Goal: Communication & Community: Ask a question

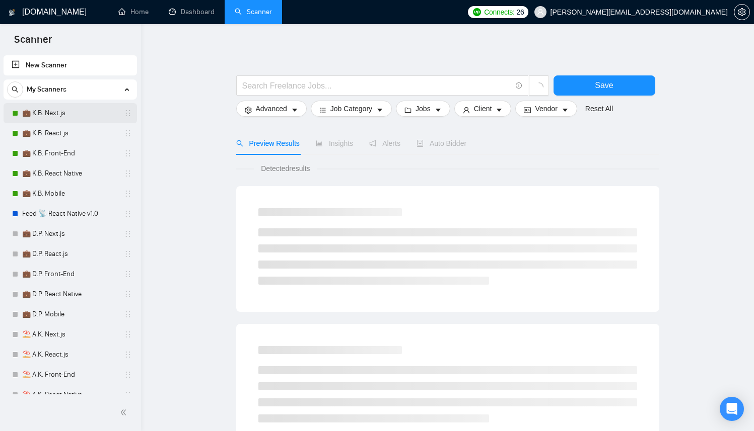
click at [58, 109] on link "💼 K.B. Next.js" at bounding box center [70, 113] width 96 height 20
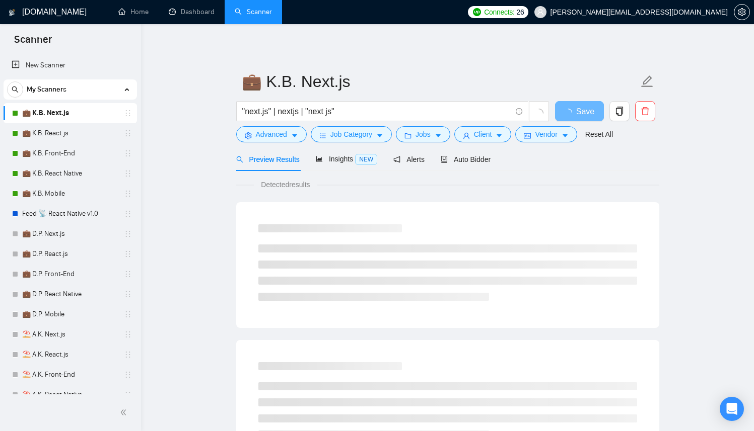
click at [472, 156] on span "Auto Bidder" at bounding box center [465, 160] width 50 height 8
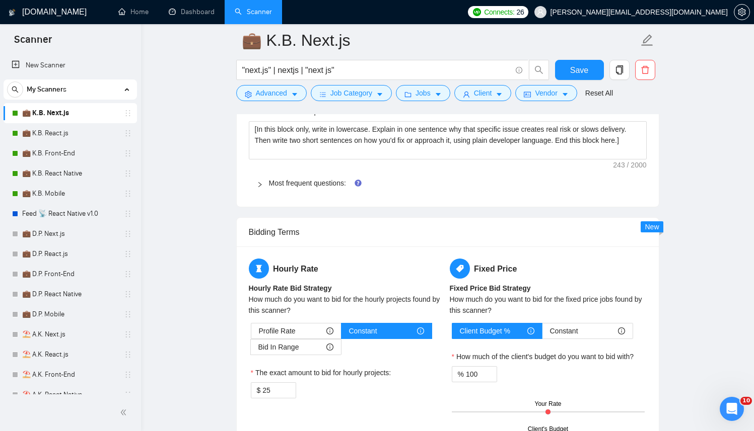
scroll to position [1532, 0]
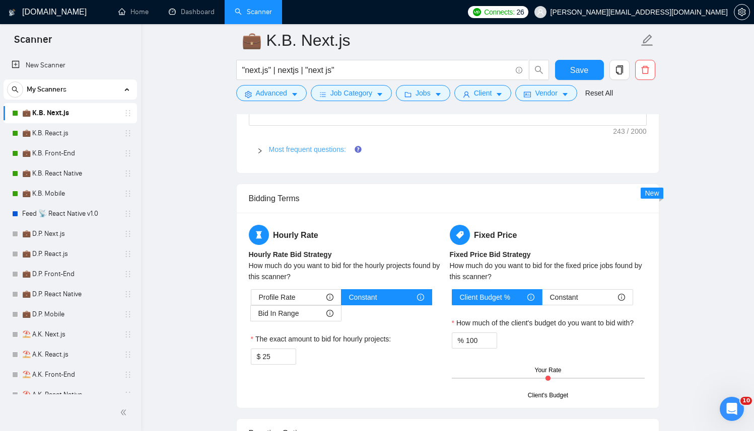
click at [322, 154] on link "Most frequent questions:" at bounding box center [307, 149] width 77 height 8
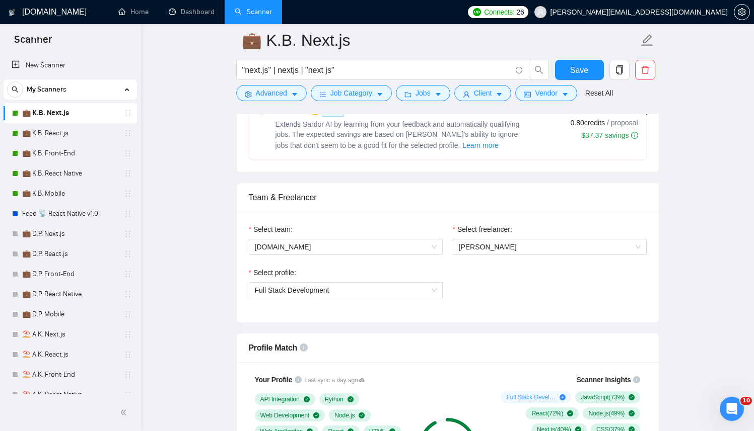
scroll to position [382, 0]
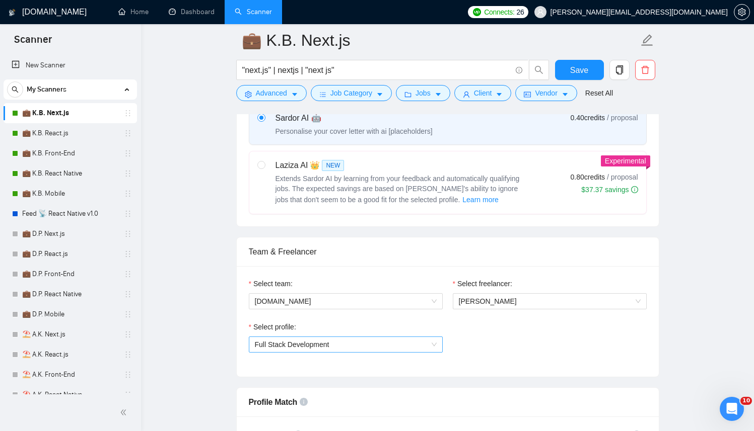
click at [306, 343] on span "Full Stack Development" at bounding box center [292, 345] width 75 height 8
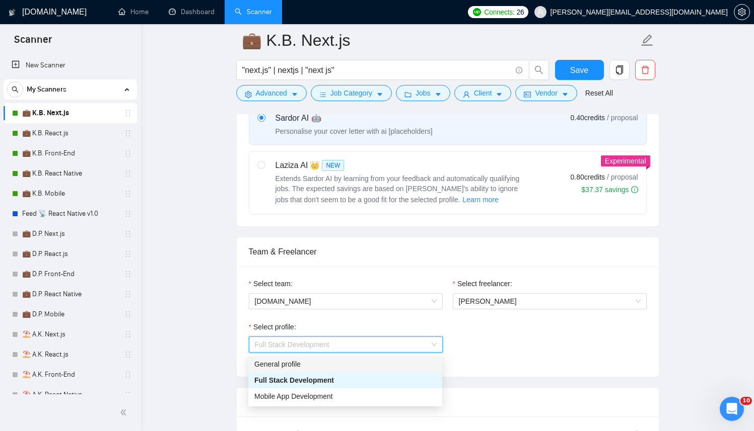
click at [575, 275] on div "Select team: berko.tech Select freelancer: Kostiantyn Berehovyi Select profile:…" at bounding box center [448, 321] width 422 height 111
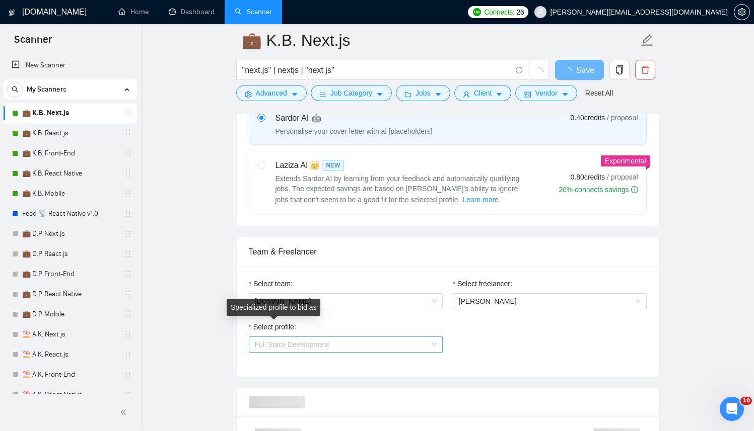
click at [277, 344] on span "Full Stack Development" at bounding box center [292, 345] width 75 height 8
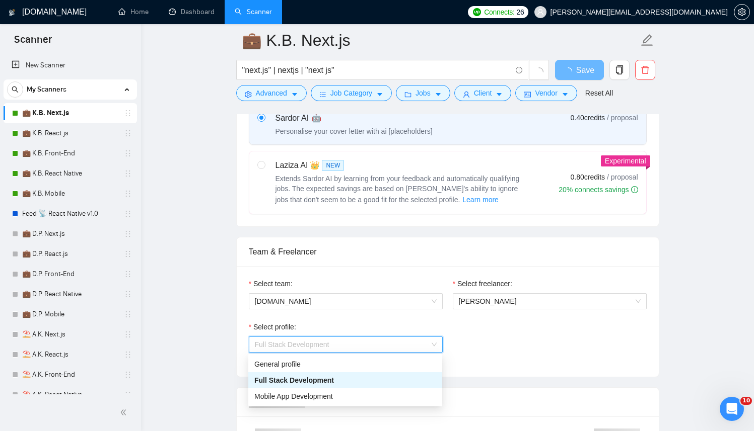
click at [286, 384] on span "Full Stack Development" at bounding box center [294, 381] width 80 height 8
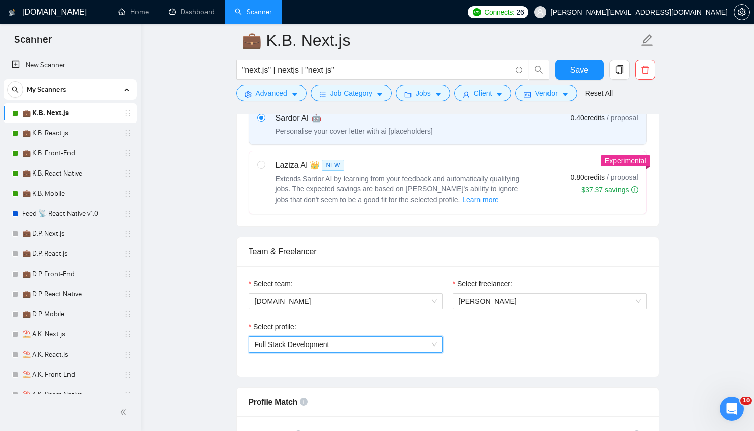
scroll to position [425, 0]
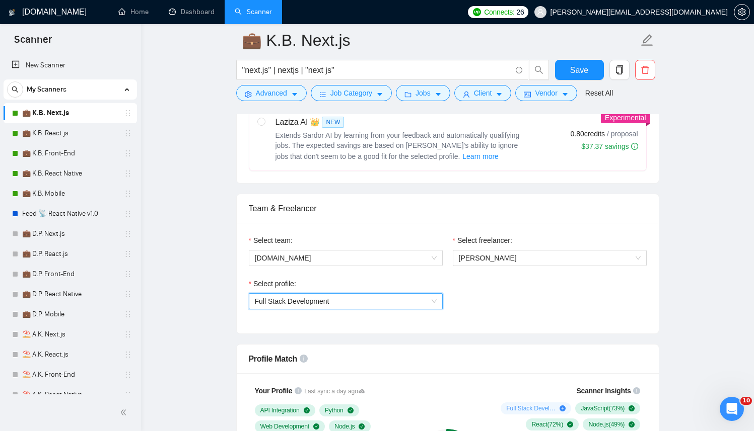
click at [351, 297] on span "Full Stack Development" at bounding box center [346, 301] width 182 height 15
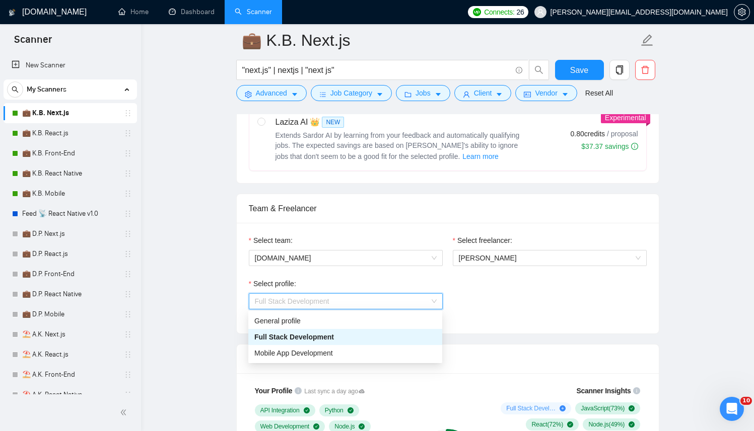
click at [318, 333] on span "Full Stack Development" at bounding box center [294, 337] width 80 height 8
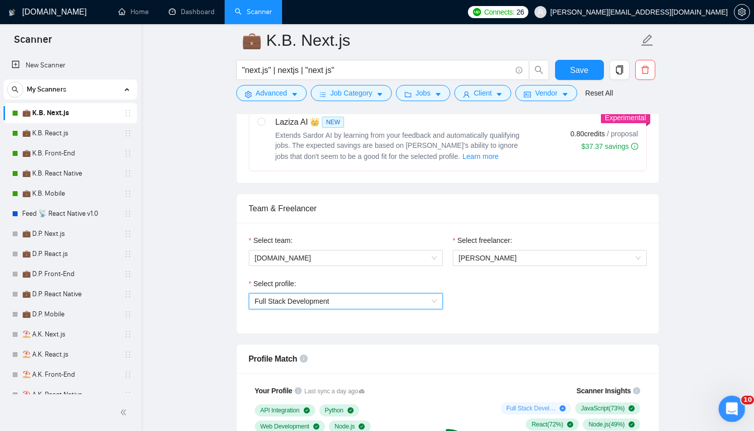
click at [729, 401] on icon "Open Intercom Messenger" at bounding box center [730, 408] width 17 height 17
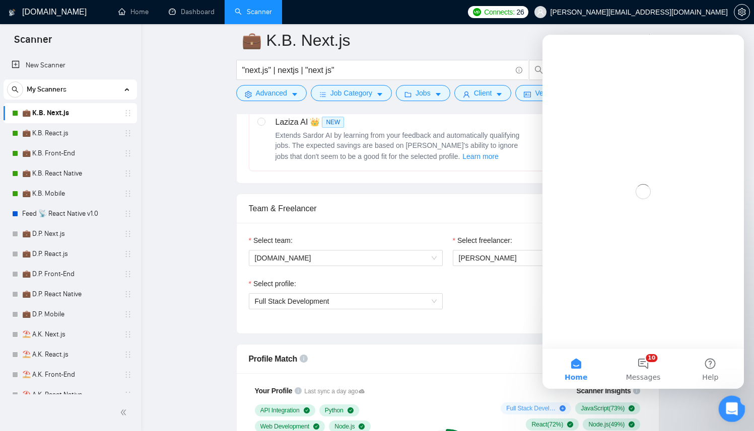
scroll to position [0, 0]
click at [652, 369] on button "10 Messages" at bounding box center [642, 369] width 67 height 40
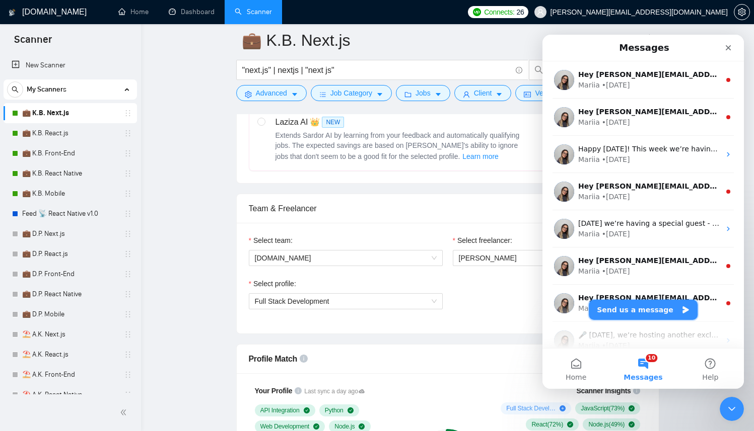
click at [638, 306] on button "Send us a message" at bounding box center [642, 310] width 109 height 20
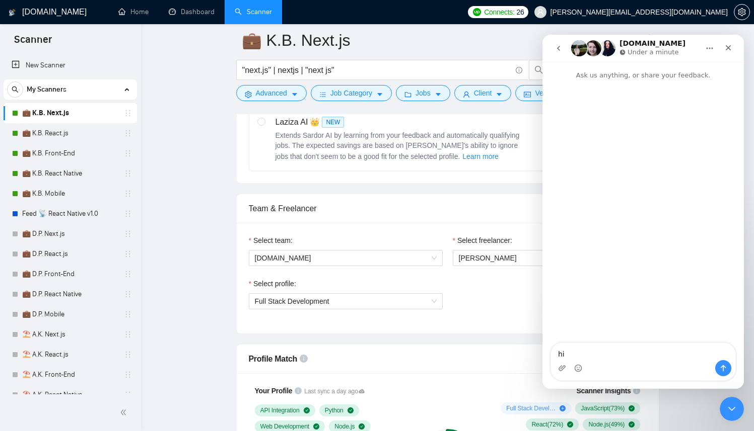
type textarea "h"
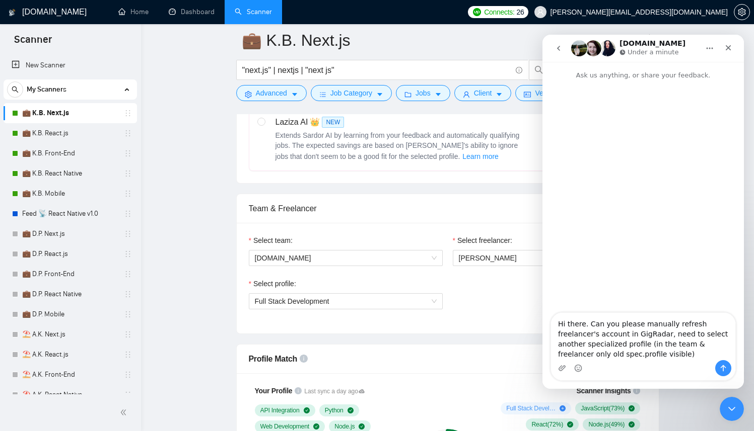
click at [624, 350] on textarea "Hi there. Can you please manually refresh freelancer's account in GigRadar, nee…" at bounding box center [643, 336] width 184 height 47
type textarea "Hi there. Can you please manually refresh freelancer's account in GigRadar, nee…"
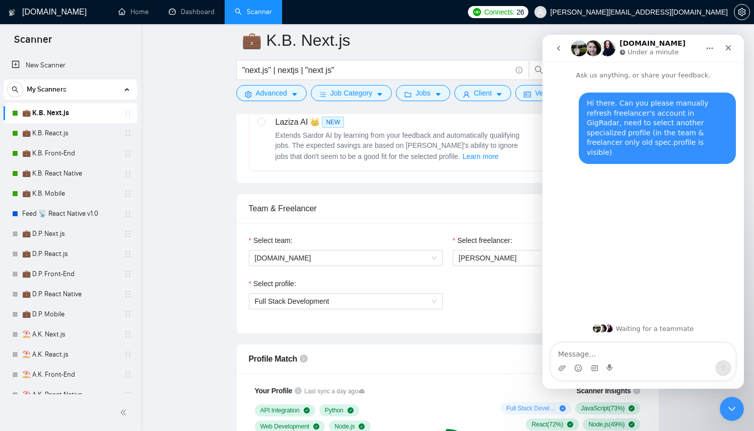
click at [605, 52] on img "Intercom messenger" at bounding box center [607, 48] width 16 height 16
click at [589, 52] on img "Intercom messenger" at bounding box center [593, 48] width 16 height 16
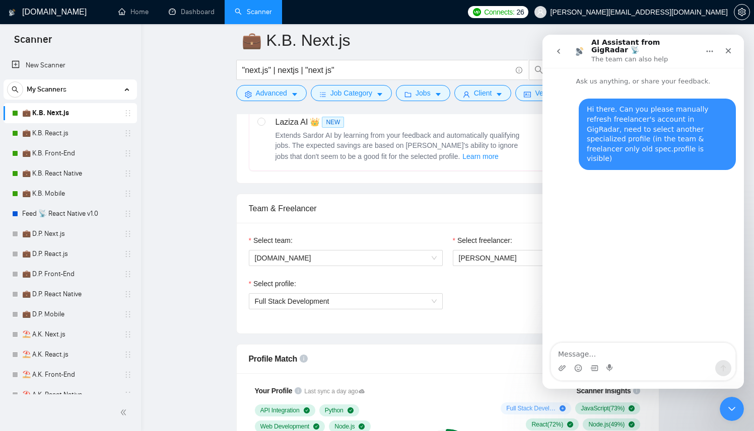
click at [577, 51] on img "Intercom messenger" at bounding box center [579, 51] width 16 height 16
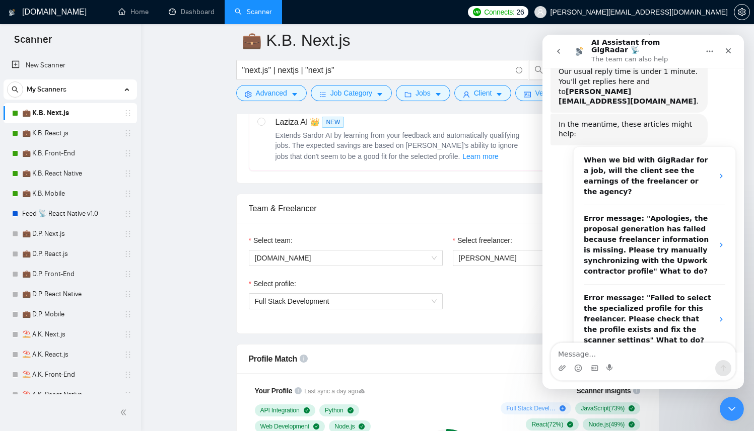
scroll to position [127, 0]
click at [585, 49] on img "Intercom messenger" at bounding box center [579, 51] width 16 height 16
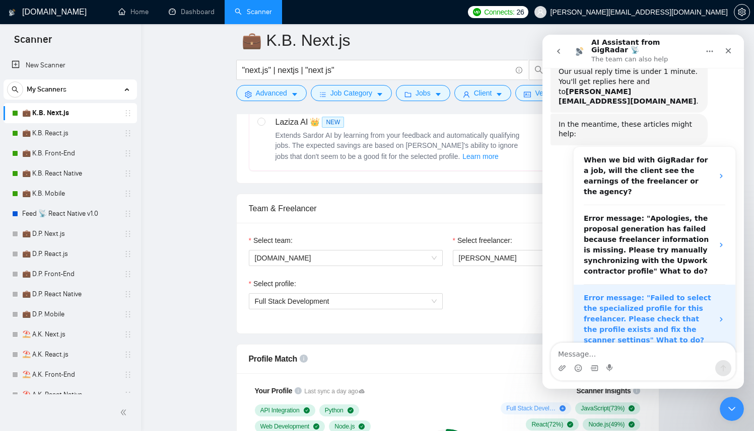
click at [645, 294] on strong "Error message: "Failed to select the specialized profile for this freelancer. P…" at bounding box center [646, 319] width 127 height 50
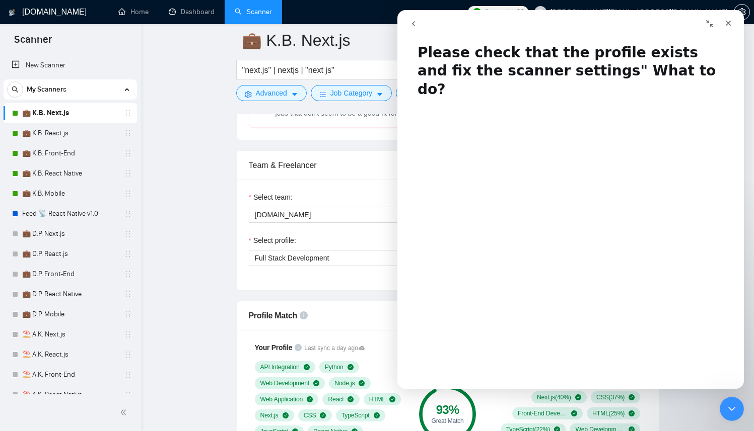
scroll to position [33, 0]
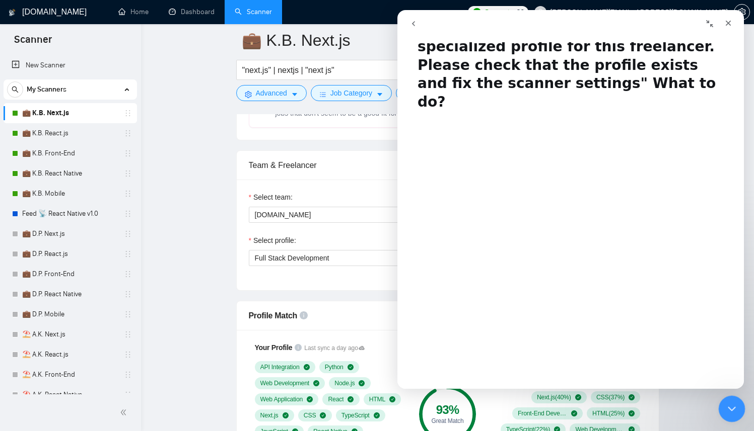
click at [728, 402] on icon "Close Intercom Messenger" at bounding box center [730, 408] width 12 height 12
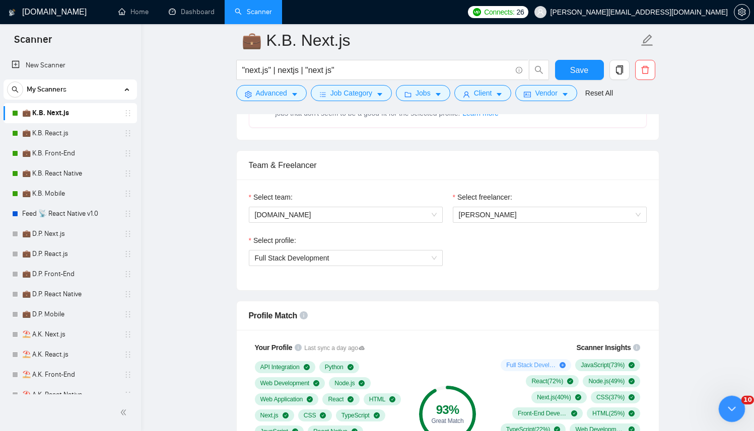
scroll to position [0, 0]
click at [726, 397] on div "Open Intercom Messenger" at bounding box center [729, 407] width 33 height 33
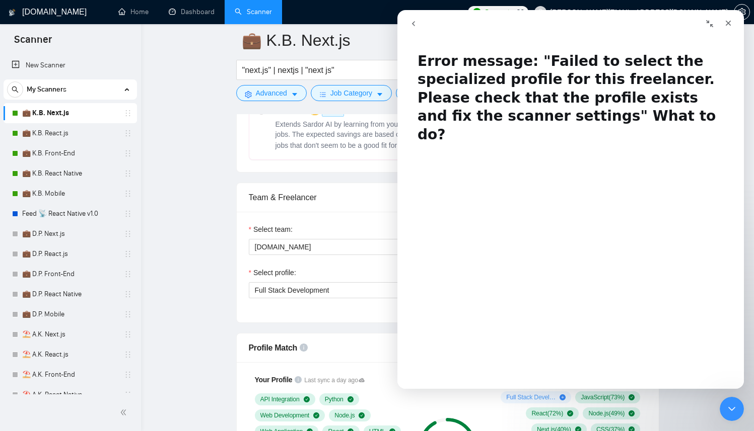
scroll to position [425, 0]
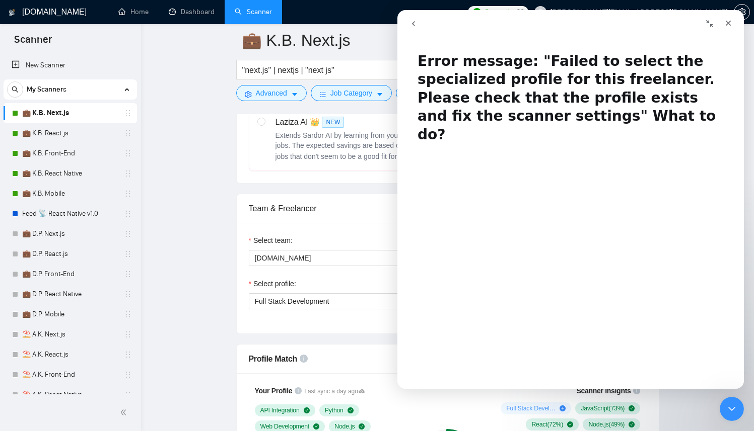
click at [411, 25] on icon "go back" at bounding box center [413, 24] width 8 height 8
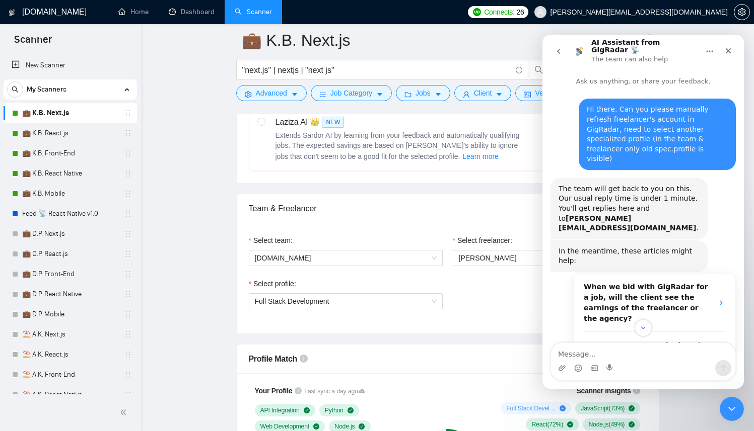
scroll to position [206, 0]
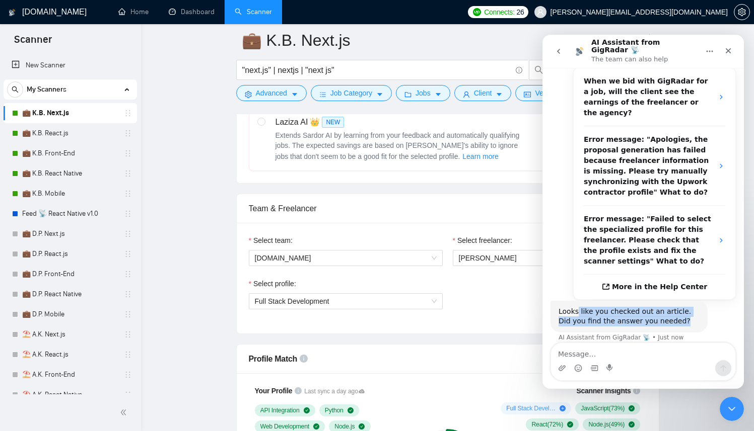
drag, startPoint x: 585, startPoint y: 267, endPoint x: 686, endPoint y: 276, distance: 100.5
click at [686, 307] on div "Looks like you checked out an article. Did you find the answer you needed?" at bounding box center [628, 317] width 141 height 20
click at [716, 361] on button "No" at bounding box center [718, 371] width 25 height 20
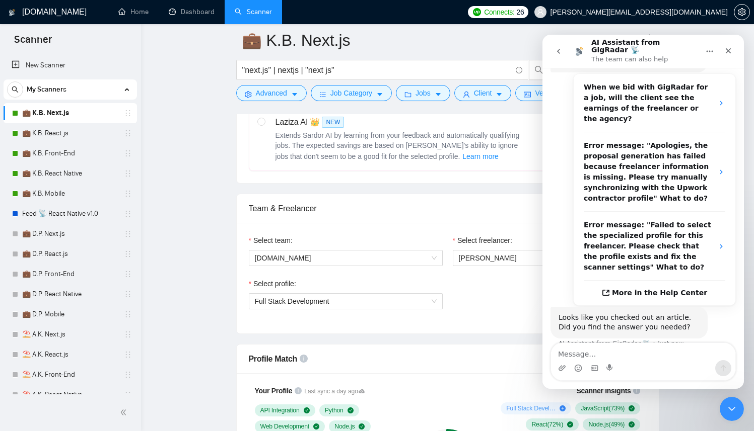
click at [567, 357] on div "No • Just now" at bounding box center [642, 374] width 185 height 34
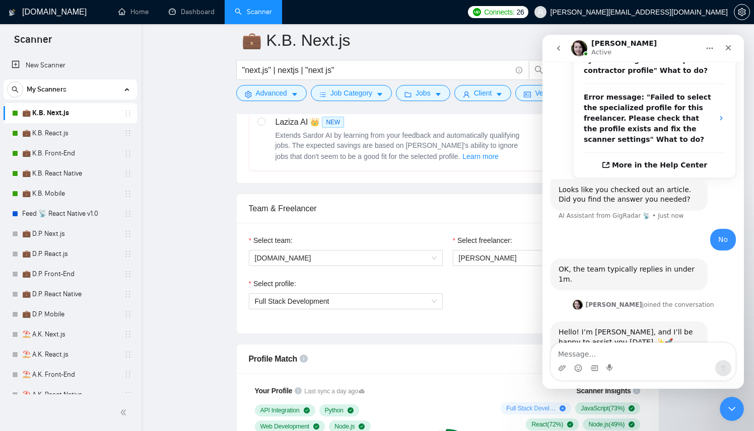
scroll to position [323, 0]
click at [275, 311] on div "Select profile: Full Stack Development" at bounding box center [346, 299] width 204 height 43
click at [281, 305] on span "Full Stack Development" at bounding box center [292, 302] width 75 height 8
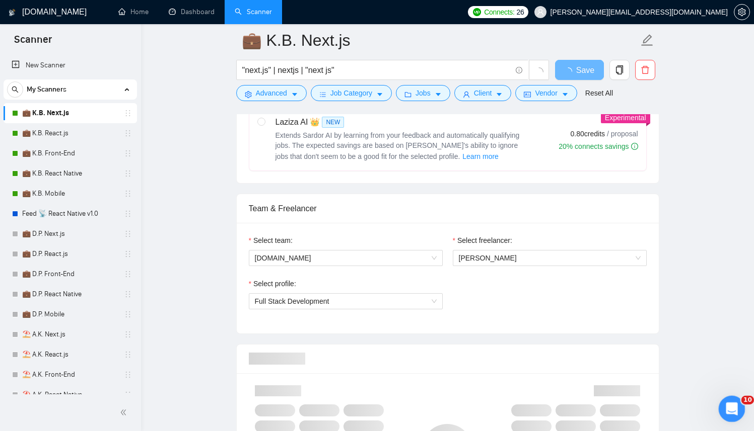
click at [728, 401] on icon "Open Intercom Messenger" at bounding box center [730, 408] width 17 height 17
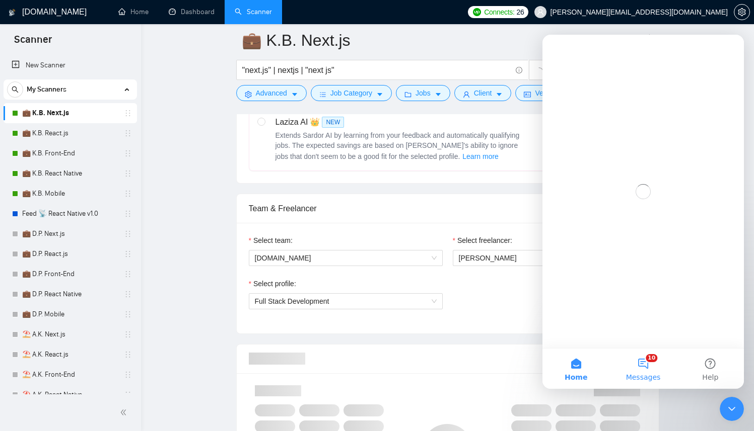
click at [641, 362] on button "10 Messages" at bounding box center [642, 369] width 67 height 40
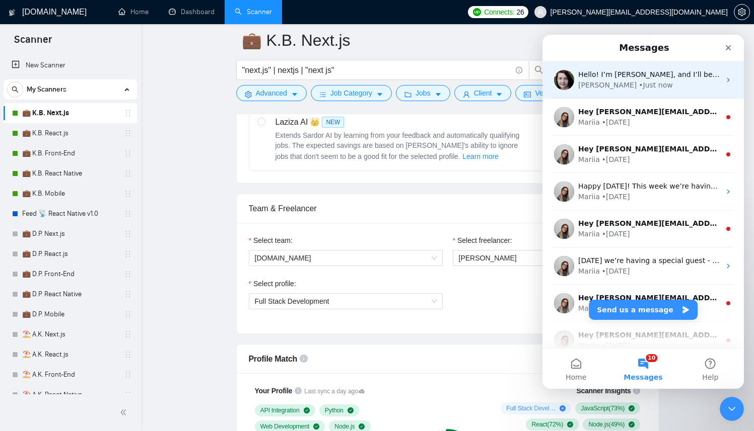
click at [640, 91] on div "Hello! I’m [PERSON_NAME], and I’ll be happy to assist you [DATE] ✨🚀 Please give…" at bounding box center [642, 79] width 201 height 37
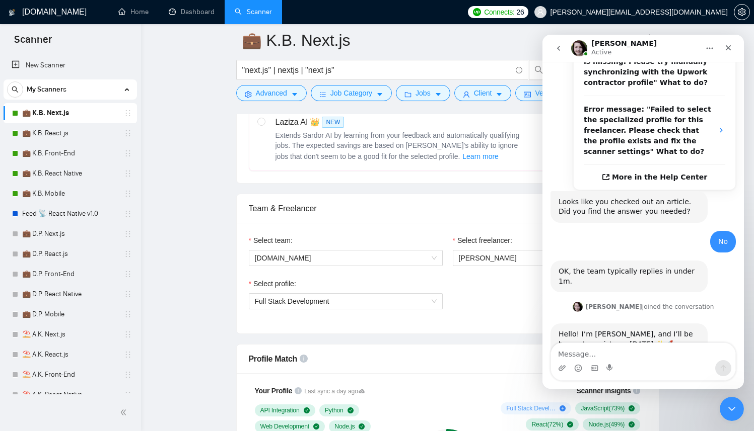
scroll to position [313, 0]
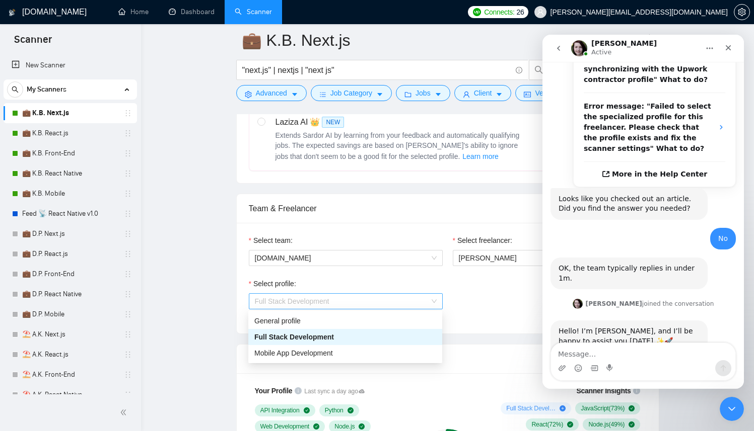
click at [401, 301] on span "Full Stack Development" at bounding box center [346, 301] width 182 height 15
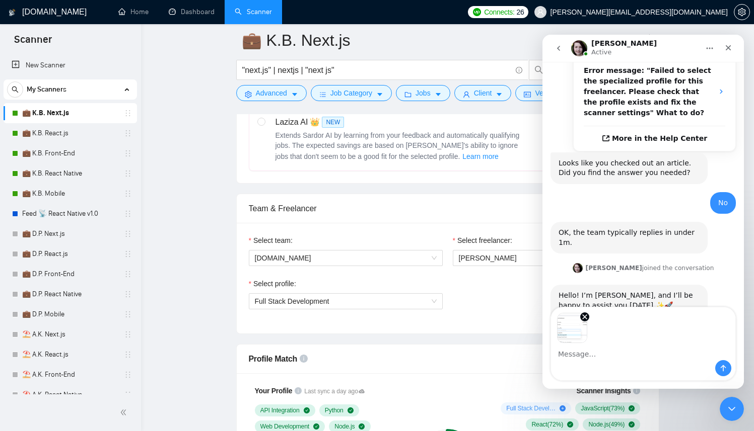
scroll to position [348, 0]
click at [616, 338] on div "Image previews" at bounding box center [643, 326] width 184 height 36
click at [721, 365] on icon "Send a message…" at bounding box center [723, 368] width 8 height 8
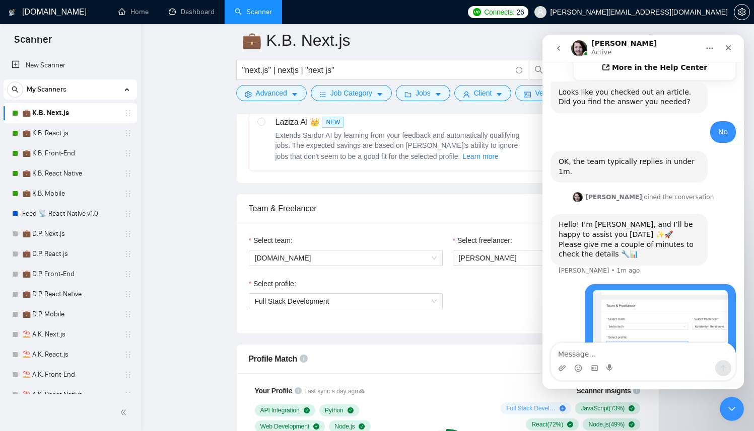
scroll to position [427, 0]
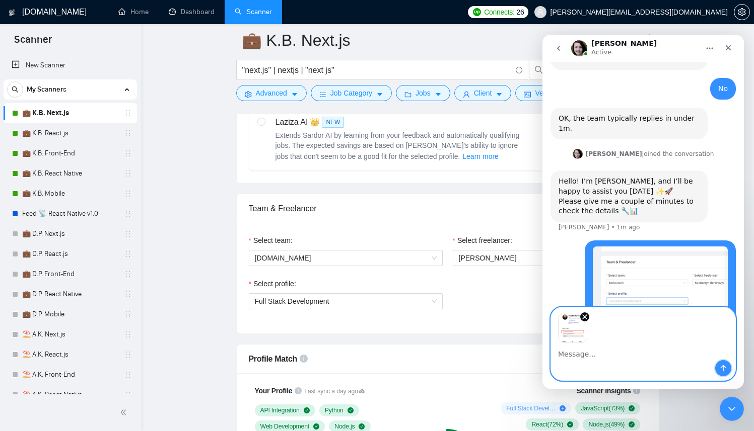
click at [723, 368] on icon "Send a message…" at bounding box center [723, 368] width 8 height 8
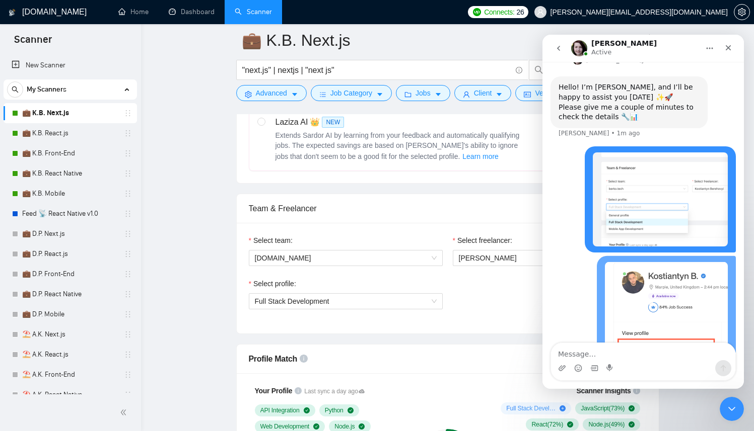
scroll to position [575, 0]
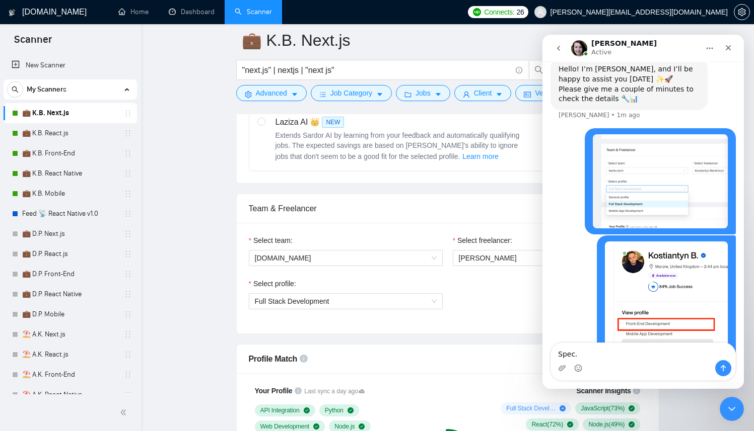
type textarea "Spec"
type textarea "Upwork"
type textarea "Spec.profiles has been updated on Upwork 24hrs ago"
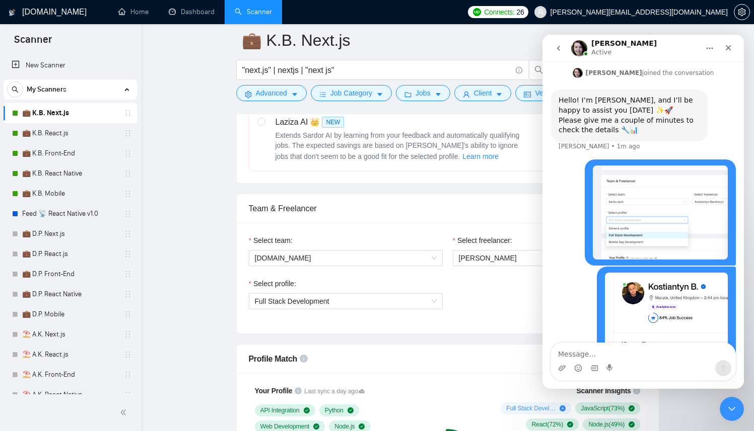
scroll to position [543, 0]
click at [296, 316] on div "Select profile: Full Stack Development" at bounding box center [346, 299] width 204 height 43
click at [301, 312] on div "Select profile: Full Stack Development" at bounding box center [346, 299] width 204 height 43
click at [308, 302] on span "Full Stack Development" at bounding box center [292, 302] width 75 height 8
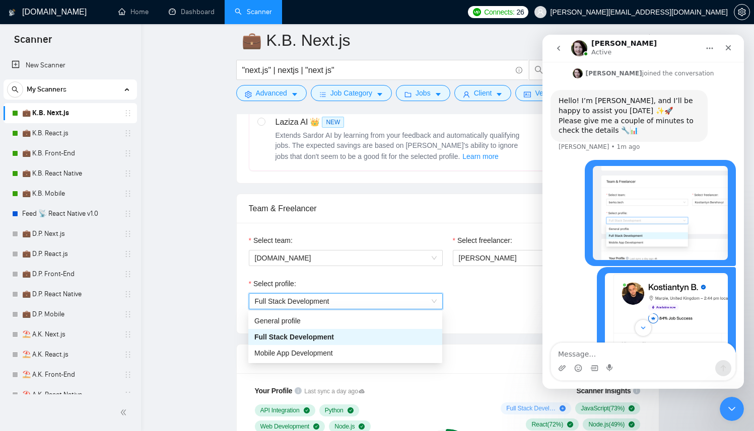
click at [308, 302] on span "Full Stack Development" at bounding box center [292, 302] width 75 height 8
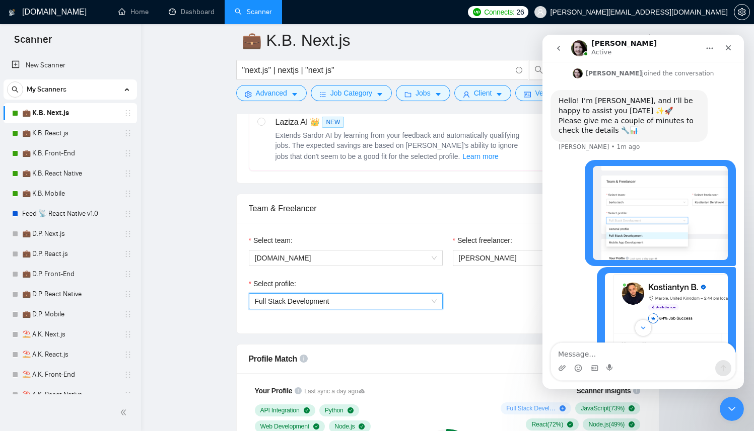
click at [440, 269] on div "Select team: [DOMAIN_NAME]" at bounding box center [346, 256] width 204 height 43
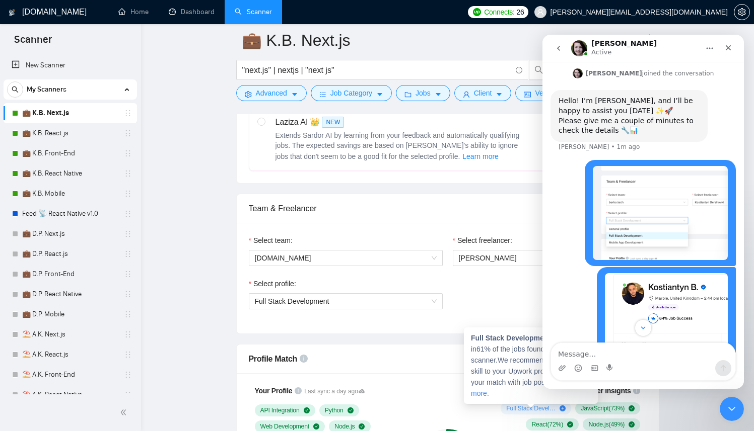
click at [524, 409] on span "Full Stack Development ( 61 %)" at bounding box center [530, 409] width 49 height 8
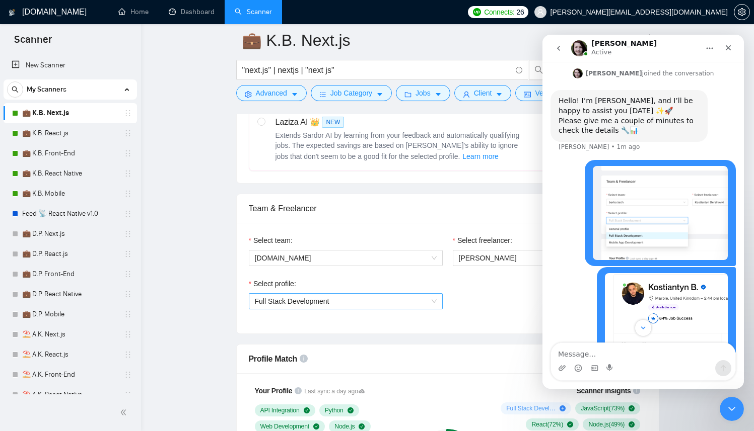
click at [389, 302] on span "Full Stack Development" at bounding box center [346, 301] width 182 height 15
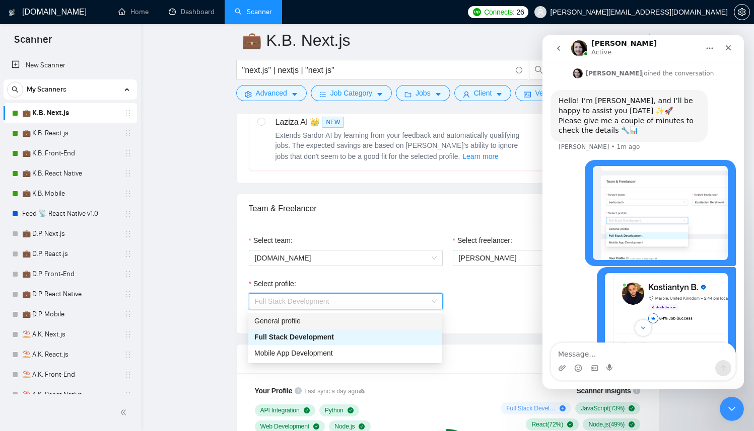
click at [324, 328] on div "General profile" at bounding box center [345, 321] width 194 height 16
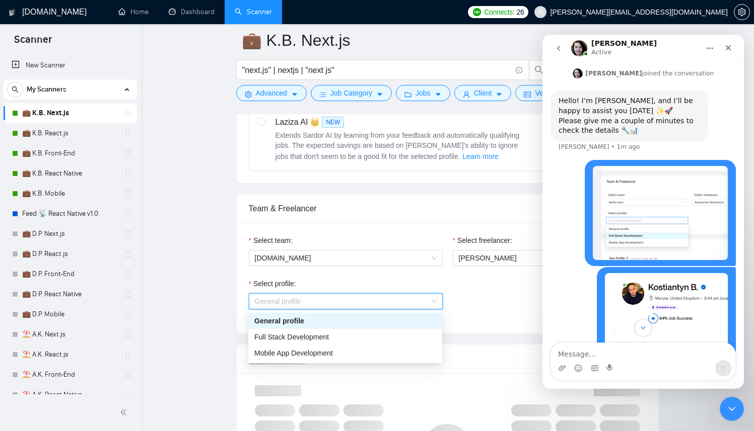
click at [347, 307] on span "General profile" at bounding box center [346, 301] width 182 height 15
click at [304, 332] on div "Full Stack Development" at bounding box center [345, 337] width 182 height 11
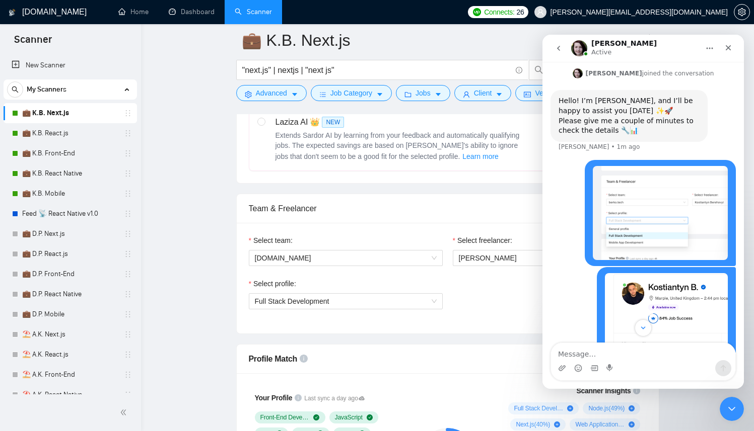
click at [372, 285] on div "Select profile:" at bounding box center [346, 285] width 194 height 15
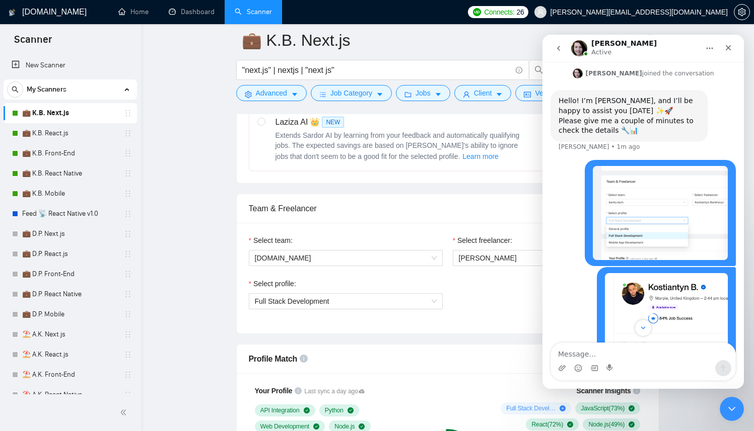
scroll to position [608, 0]
